Goal: Task Accomplishment & Management: Manage account settings

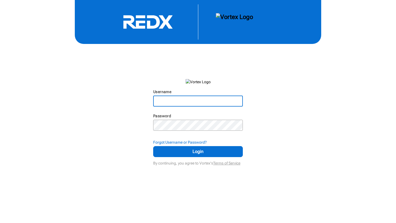
click at [166, 104] on input "Username" at bounding box center [198, 101] width 89 height 10
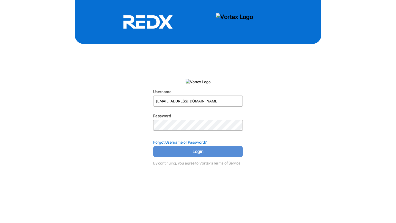
click at [197, 149] on span "Login" at bounding box center [198, 152] width 76 height 7
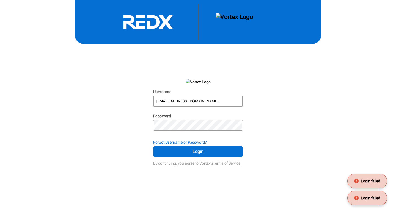
click at [203, 104] on input "[EMAIL_ADDRESS][DOMAIN_NAME]" at bounding box center [198, 101] width 89 height 10
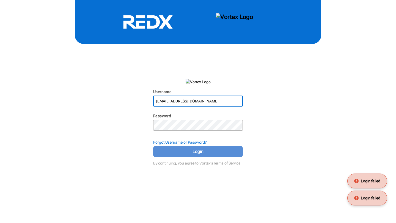
type input "[EMAIL_ADDRESS][DOMAIN_NAME]"
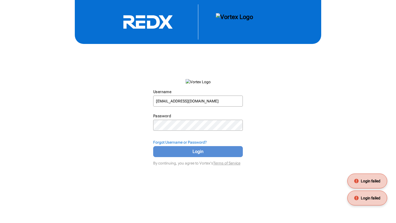
click at [190, 153] on span "Login" at bounding box center [198, 152] width 76 height 7
